Goal: Navigation & Orientation: Find specific page/section

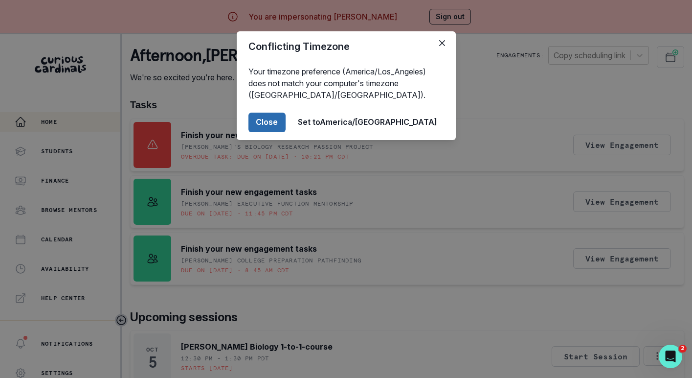
drag, startPoint x: 305, startPoint y: 123, endPoint x: 301, endPoint y: 131, distance: 8.1
click at [286, 127] on button "Close" at bounding box center [266, 122] width 37 height 20
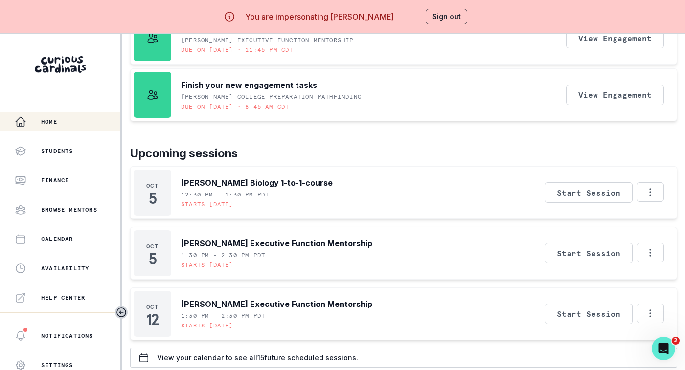
scroll to position [42, 0]
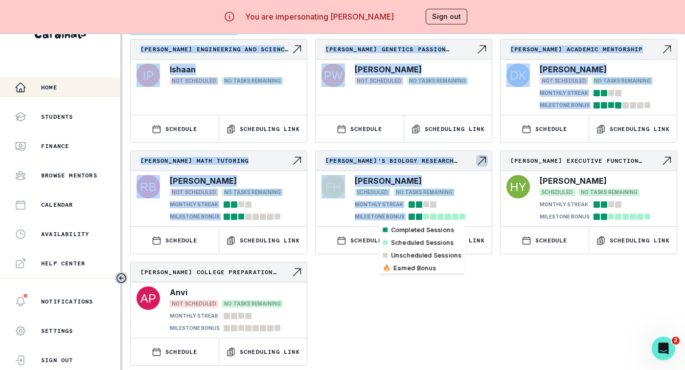
drag, startPoint x: 408, startPoint y: 176, endPoint x: 428, endPoint y: 209, distance: 38.8
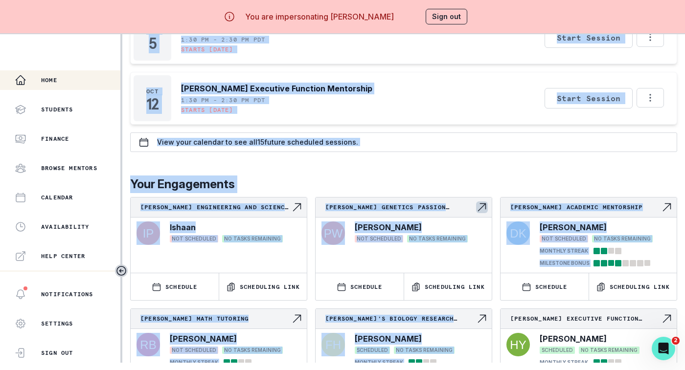
scroll to position [150, 0]
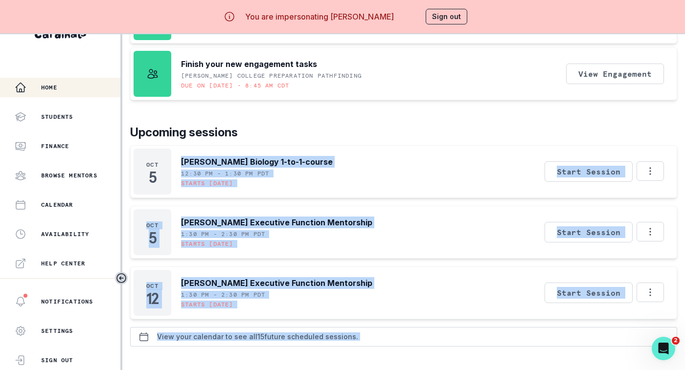
drag, startPoint x: 296, startPoint y: 331, endPoint x: 306, endPoint y: 322, distance: 13.5
click at [296, 333] on p "View your calendar to see all 15 future scheduled sessions." at bounding box center [257, 337] width 201 height 8
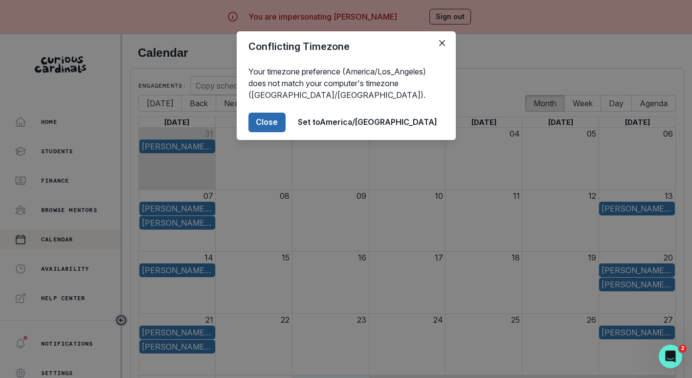
click at [286, 122] on button "Close" at bounding box center [266, 122] width 37 height 20
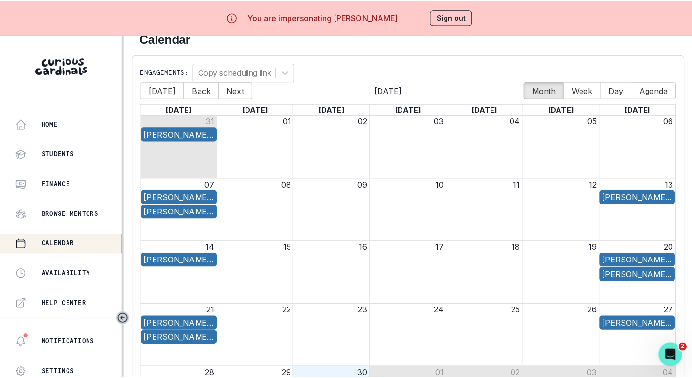
scroll to position [17, 0]
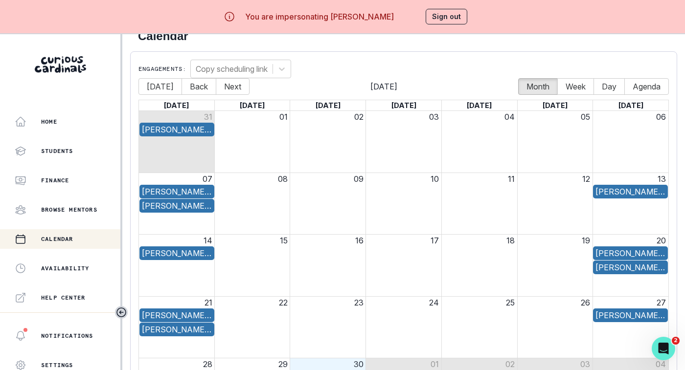
click at [443, 23] on button "Sign out" at bounding box center [446, 17] width 42 height 16
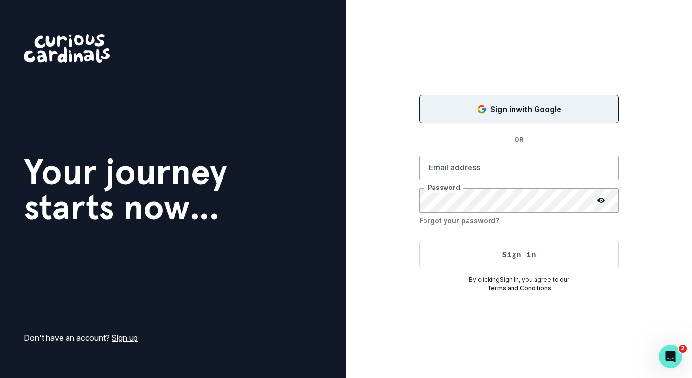
click at [486, 115] on button "Sign in with Google" at bounding box center [519, 109] width 200 height 28
